Goal: Transaction & Acquisition: Book appointment/travel/reservation

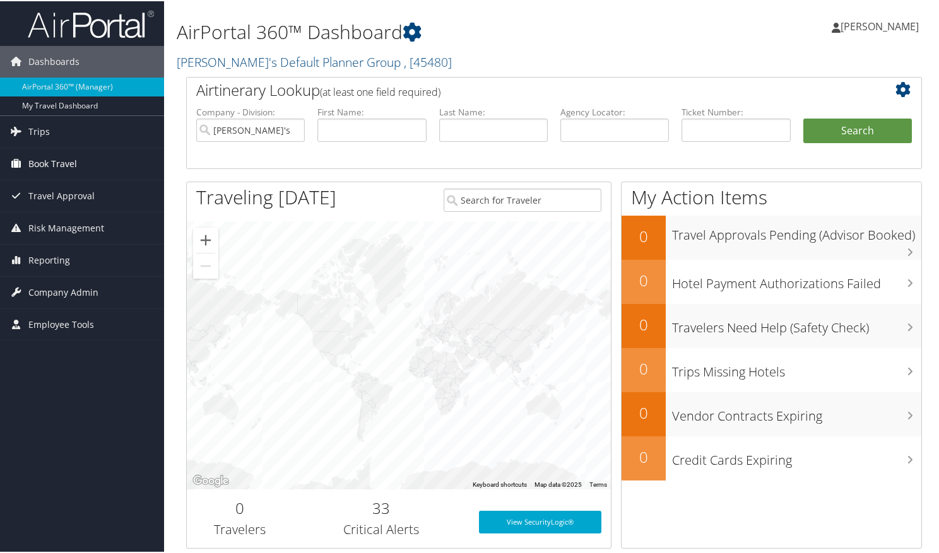
click at [65, 163] on span "Book Travel" at bounding box center [52, 163] width 49 height 32
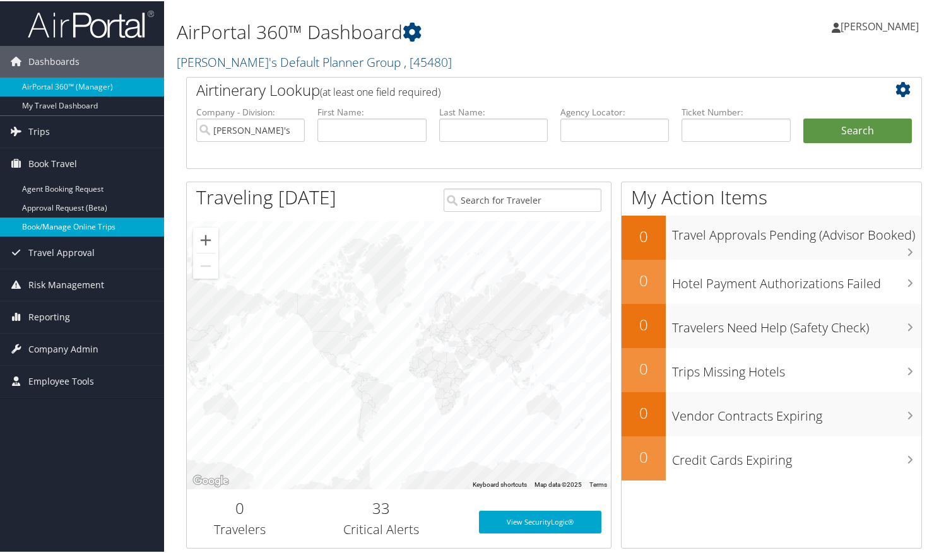
click at [72, 223] on link "Book/Manage Online Trips" at bounding box center [82, 225] width 164 height 19
